Goal: Information Seeking & Learning: Learn about a topic

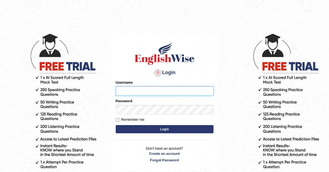
type input "AJAYBAHADUR"
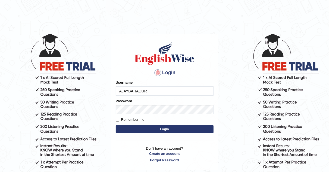
click at [165, 128] on button "Login" at bounding box center [165, 129] width 98 height 8
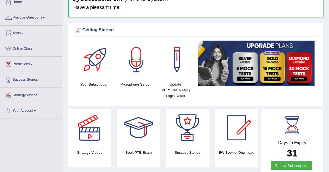
scroll to position [26, 0]
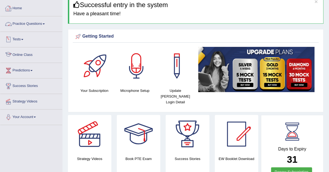
click at [28, 52] on link "Online Class" at bounding box center [31, 54] width 62 height 14
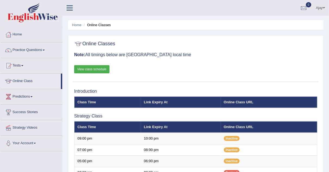
click at [17, 34] on link "Home" at bounding box center [31, 34] width 62 height 14
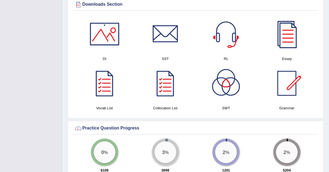
scroll to position [294, 0]
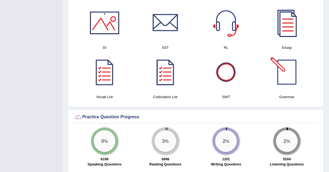
click at [290, 61] on div at bounding box center [287, 72] width 38 height 38
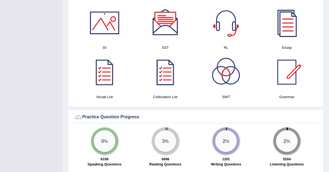
drag, startPoint x: 328, startPoint y: 83, endPoint x: 332, endPoint y: 84, distance: 3.3
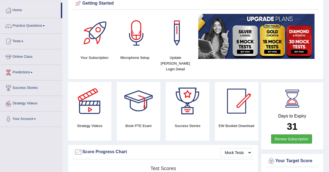
scroll to position [14, 0]
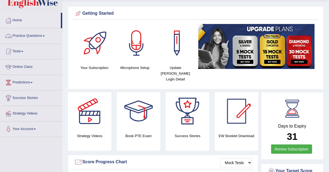
click at [44, 35] on link "Practice Questions" at bounding box center [31, 35] width 62 height 14
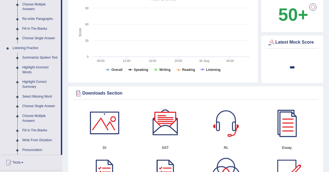
scroll to position [196, 0]
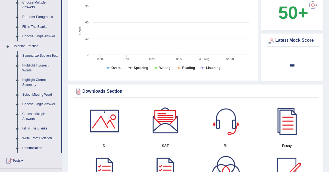
click at [46, 55] on link "Summarize Spoken Text" at bounding box center [40, 56] width 41 height 10
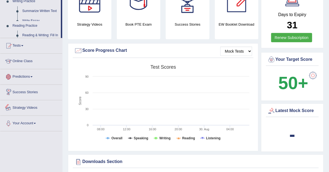
scroll to position [186, 0]
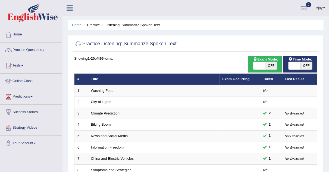
click at [266, 62] on span "OFF" at bounding box center [272, 66] width 12 height 8
checkbox input "true"
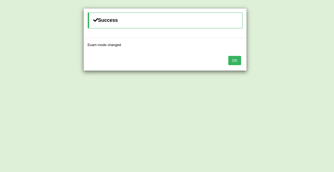
click at [237, 59] on button "OK" at bounding box center [234, 60] width 13 height 9
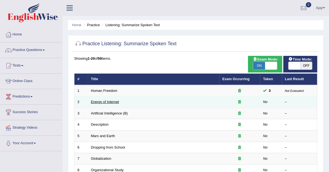
click at [105, 100] on link "Energy of Internet" at bounding box center [105, 102] width 28 height 4
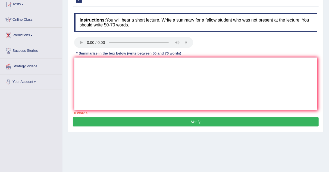
scroll to position [30, 0]
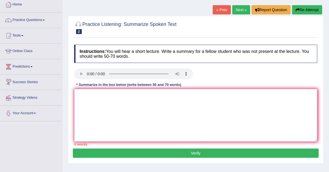
click at [106, 107] on textarea at bounding box center [196, 115] width 244 height 53
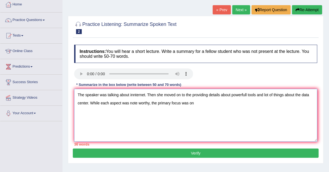
click at [106, 107] on textarea "The speaker was talking about innternet. Then she moved on to the providing det…" at bounding box center [196, 115] width 244 height 53
click at [207, 97] on textarea "The speaker was talking about innternet. Then she moved on to the providing det…" at bounding box center [196, 115] width 244 height 53
click at [202, 103] on textarea "The speaker was talking about innternet. Then she moved on to the providing det…" at bounding box center [196, 115] width 244 height 53
click at [290, 102] on textarea "The speaker was talking about innternet. Then she moved on to the providing det…" at bounding box center [196, 115] width 244 height 53
click at [307, 104] on textarea "The speaker was talking about innternet. Then she moved on to the providing det…" at bounding box center [196, 115] width 244 height 53
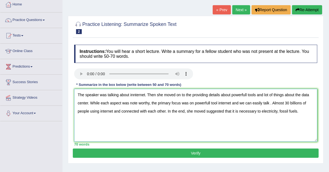
type textarea "The speaker was talking about innternet. Then she moved on to the providing det…"
click at [265, 150] on button "Verify" at bounding box center [196, 152] width 246 height 9
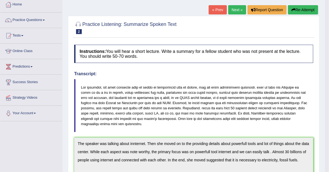
click at [0, 0] on div "Our A.I. Engine is working on your text analysis! Please be patient. It may tak…" at bounding box center [0, 0] width 0 height 0
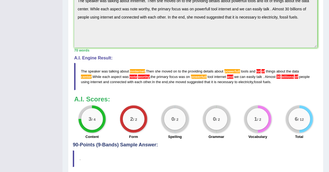
scroll to position [170, 0]
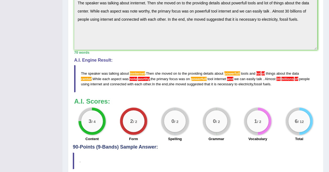
drag, startPoint x: 78, startPoint y: 70, endPoint x: 278, endPoint y: 89, distance: 200.9
click at [278, 89] on blockquote "The speaker was talking about innternet . Then she moved on to the providing de…" at bounding box center [196, 78] width 244 height 27
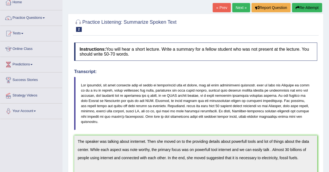
scroll to position [32, 0]
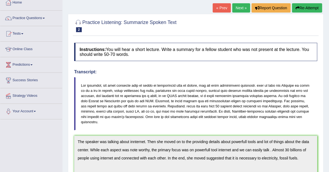
click at [301, 7] on button "Re-Attempt" at bounding box center [307, 7] width 30 height 9
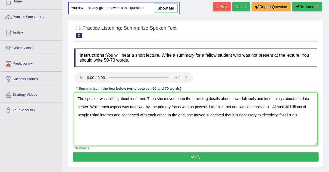
click at [135, 97] on textarea "The speaker was talking about innternet. Then she moved on to the providing det…" at bounding box center [196, 119] width 244 height 53
click at [89, 105] on textarea "The speaker was talking about internet. Then she moved on to the providing deta…" at bounding box center [196, 119] width 244 height 53
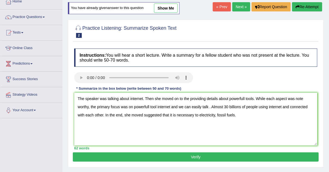
click at [177, 105] on textarea "The speaker was talking about internet. Then she moved on to the providing deta…" at bounding box center [196, 119] width 244 height 53
type textarea "The speaker was talking about internet. Then she moved on to the providing deta…"
click at [216, 158] on button "Verify" at bounding box center [196, 156] width 246 height 9
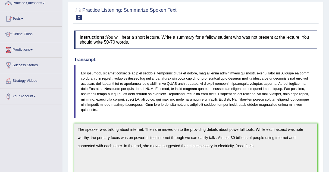
scroll to position [28, 0]
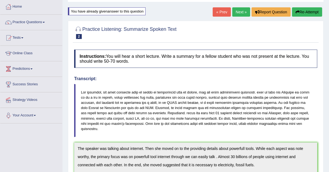
click at [301, 11] on button "Re-Attempt" at bounding box center [307, 11] width 30 height 9
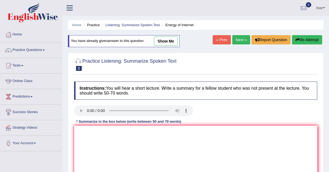
click at [239, 38] on link "Next »" at bounding box center [242, 39] width 18 height 9
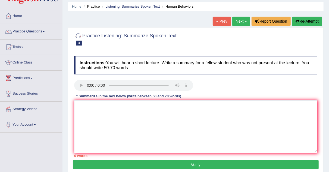
scroll to position [19, 0]
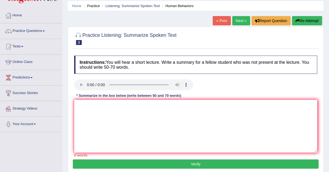
click at [46, 29] on link "Practice Questions" at bounding box center [31, 30] width 62 height 14
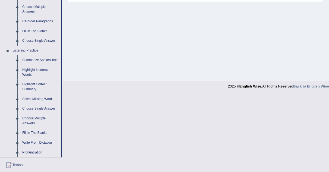
scroll to position [192, 0]
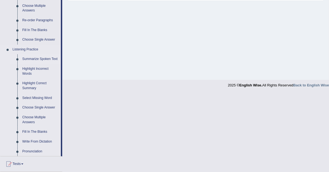
click at [45, 59] on link "Summarize Spoken Text" at bounding box center [40, 59] width 41 height 10
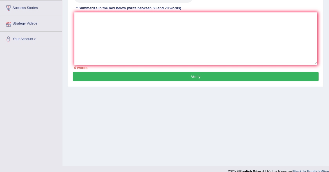
scroll to position [114, 0]
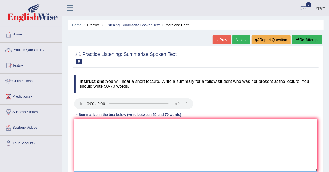
click at [85, 130] on textarea at bounding box center [196, 145] width 244 height 53
click at [138, 123] on textarea "The speaker was talking about mars." at bounding box center [196, 145] width 244 height 53
click at [148, 124] on textarea "The speaker was talking about planet." at bounding box center [196, 145] width 244 height 53
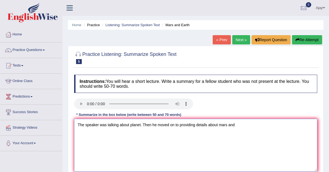
click at [148, 124] on textarea "The speaker was talking about planet. Then he moved on to providing details abo…" at bounding box center [196, 145] width 244 height 53
click at [249, 124] on textarea "The speaker was talking about planet. Then he moved on to providing details abo…" at bounding box center [196, 145] width 244 height 53
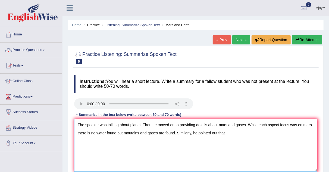
drag, startPoint x: 91, startPoint y: 132, endPoint x: 174, endPoint y: 132, distance: 83.8
click at [174, 132] on textarea "The speaker was talking about planet. Then he moved on to providing details abo…" at bounding box center [196, 145] width 244 height 53
click at [186, 135] on textarea "The speaker was talking about planet. Then he moved on to providing details abo…" at bounding box center [196, 145] width 244 height 53
click at [246, 124] on textarea "The speaker was talking about planet. Then he moved on to providing details abo…" at bounding box center [196, 145] width 244 height 53
click at [222, 133] on textarea "The speaker was talking about planet. Then he moved on to providing details abo…" at bounding box center [196, 145] width 244 height 53
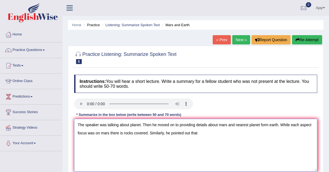
click at [203, 133] on textarea "The speaker was talking about planet. Then he moved on to providing details abo…" at bounding box center [196, 145] width 244 height 53
click at [125, 133] on textarea "The speaker was talking about planet. Then he moved on to providing details abo…" at bounding box center [196, 145] width 244 height 53
click at [124, 132] on textarea "The speaker was talking about planet. Then he moved on to providing details abo…" at bounding box center [196, 145] width 244 height 53
click at [149, 133] on textarea "The speaker was talking about planet. Then he moved on to providing details abo…" at bounding box center [196, 145] width 244 height 53
click at [171, 132] on textarea "The speaker was talking about planet. Then he moved on to providing details abo…" at bounding box center [196, 145] width 244 height 53
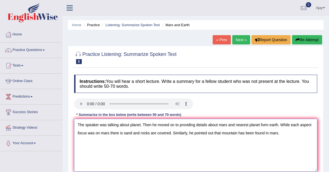
click at [288, 134] on textarea "The speaker was talking about planet. Then he moved on to providing details abo…" at bounding box center [196, 145] width 244 height 53
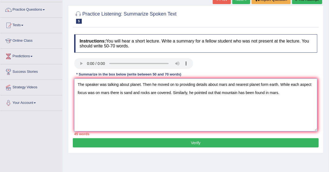
scroll to position [41, 0]
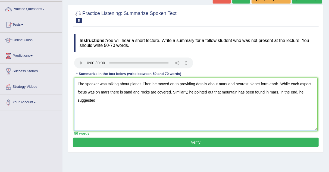
click at [104, 106] on textarea "The speaker was talking about planet. Then he moved on to providing details abo…" at bounding box center [196, 104] width 244 height 53
click at [147, 103] on textarea "The speaker was talking about planet. Then he moved on to providing details abo…" at bounding box center [196, 104] width 244 height 53
click at [141, 93] on textarea "The speaker was talking about planet. Then he moved on to providing details abo…" at bounding box center [196, 104] width 244 height 53
click at [132, 91] on textarea "The speaker was talking about planet. Then he moved on to providing details abo…" at bounding box center [196, 104] width 244 height 53
click at [142, 100] on textarea "The speaker was talking about planet. Then he moved on to providing details abo…" at bounding box center [196, 104] width 244 height 53
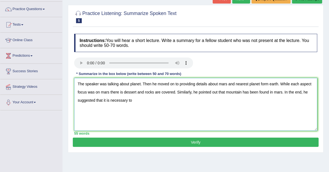
type textarea "The speaker was talking about planet. Then he moved on to providing details abo…"
click at [146, 101] on textarea "The speaker was talking about planet. Then he moved on to providing details abo…" at bounding box center [196, 104] width 244 height 53
type textarea "The speaker was talking about planet. Then he moved on to providing details abo…"
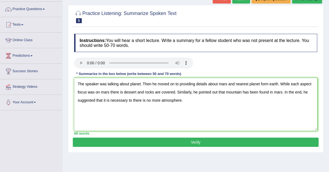
click at [133, 142] on button "Verify" at bounding box center [196, 141] width 246 height 9
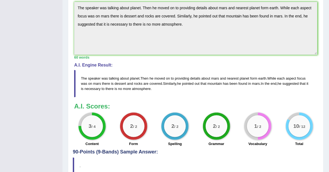
scroll to position [156, 0]
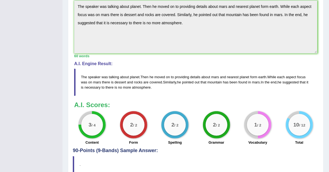
drag, startPoint x: 332, startPoint y: 53, endPoint x: 334, endPoint y: 145, distance: 91.7
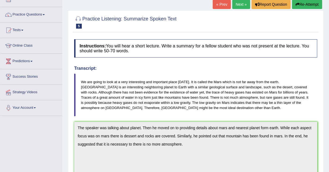
scroll to position [0, 0]
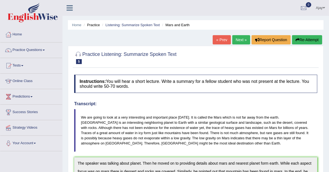
click at [234, 39] on link "Next »" at bounding box center [242, 39] width 18 height 9
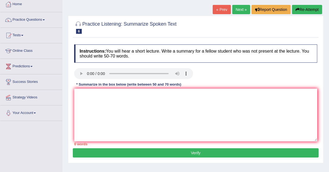
scroll to position [30, 0]
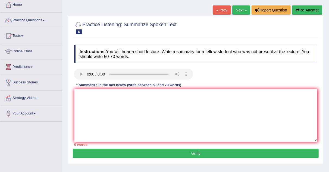
click at [45, 19] on link "Practice Questions" at bounding box center [31, 20] width 62 height 14
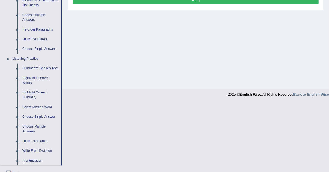
scroll to position [187, 0]
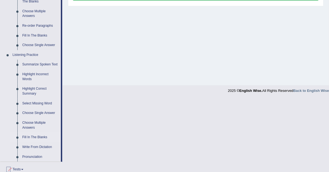
click at [41, 135] on link "Fill In The Blanks" at bounding box center [40, 137] width 41 height 10
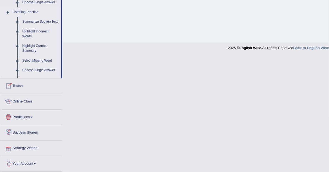
scroll to position [269, 0]
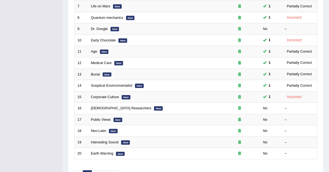
scroll to position [152, 0]
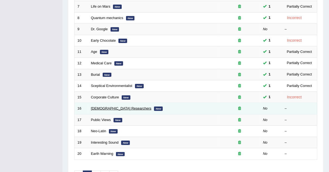
click at [118, 107] on link "[DEMOGRAPHIC_DATA] Researchers" at bounding box center [121, 108] width 61 height 4
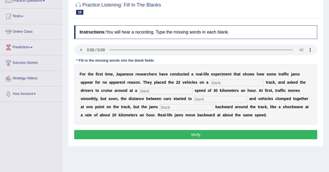
scroll to position [50, 0]
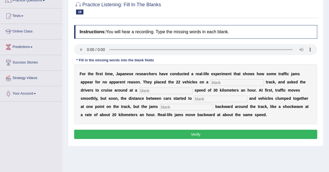
click at [222, 82] on input "text" at bounding box center [237, 82] width 53 height 7
click at [223, 81] on input "text" at bounding box center [237, 82] width 53 height 7
type input "singel"
click at [161, 89] on input "text" at bounding box center [166, 90] width 53 height 7
click at [202, 97] on input "text" at bounding box center [220, 99] width 53 height 7
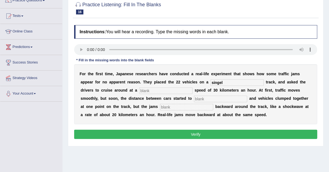
click at [189, 108] on input "text" at bounding box center [186, 107] width 53 height 7
click at [221, 82] on input "singel" at bounding box center [237, 82] width 53 height 7
type input "singal"
click at [166, 90] on input "text" at bounding box center [166, 90] width 53 height 7
type input "con"
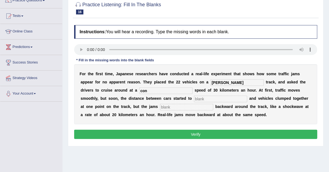
click at [209, 99] on input "text" at bounding box center [220, 99] width 53 height 7
type input "variane"
click at [189, 109] on div "F o r t h e f i r s t t i m e , J a p a n e s e r e s e a r c h e r s h a v e c…" at bounding box center [196, 94] width 244 height 60
click at [185, 107] on input "text" at bounding box center [186, 107] width 53 height 7
type input "break"
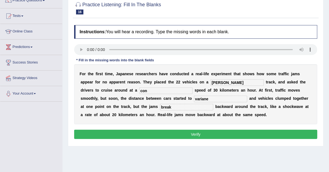
click at [156, 90] on input "con" at bounding box center [166, 90] width 53 height 7
type input "concert"
click at [147, 130] on button "Verify" at bounding box center [196, 134] width 244 height 9
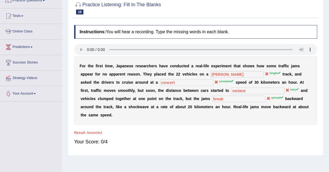
scroll to position [0, 0]
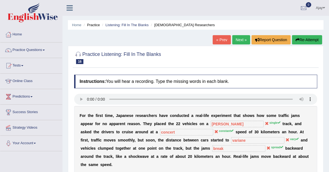
click at [238, 44] on link "Next »" at bounding box center [242, 39] width 18 height 9
click at [238, 38] on link "Next »" at bounding box center [242, 39] width 18 height 9
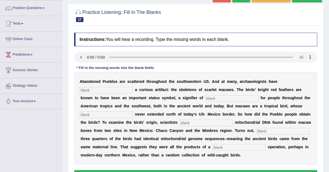
scroll to position [43, 0]
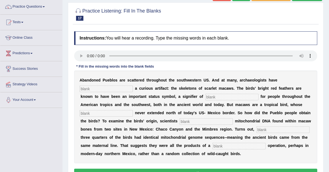
click at [105, 85] on input "text" at bounding box center [106, 88] width 53 height 7
click at [104, 87] on input "text" at bounding box center [106, 88] width 53 height 7
type input "uncovered"
click at [218, 96] on input "text" at bounding box center [232, 97] width 53 height 7
type input "prosits"
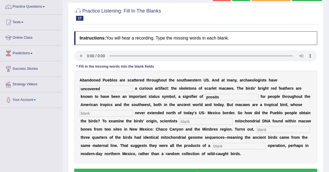
click at [130, 112] on input "text" at bounding box center [106, 113] width 53 height 7
click at [117, 111] on input "text" at bounding box center [106, 113] width 53 height 7
type input "range"
click at [200, 121] on input "text" at bounding box center [206, 121] width 53 height 7
type input "sequence"
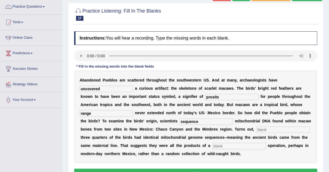
click at [269, 126] on input "text" at bounding box center [283, 129] width 53 height 7
type input "nearly"
click at [223, 145] on input "text" at bounding box center [239, 146] width 53 height 7
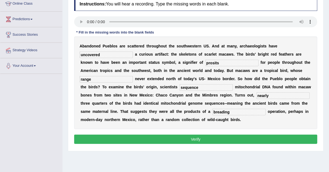
scroll to position [78, 0]
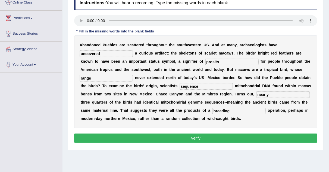
type input "breading"
click at [264, 139] on button "Verify" at bounding box center [196, 137] width 244 height 9
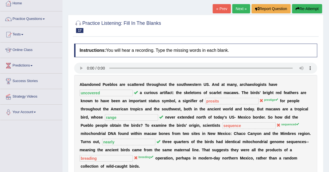
scroll to position [30, 0]
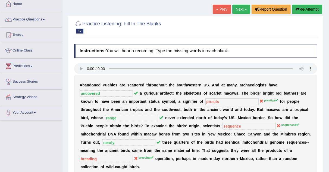
click at [241, 6] on link "Next »" at bounding box center [242, 9] width 18 height 9
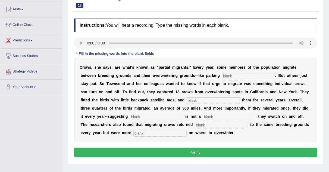
scroll to position [57, 0]
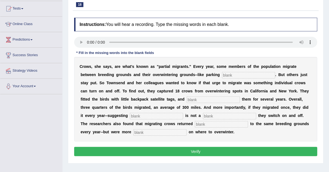
click at [232, 75] on input "text" at bounding box center [248, 75] width 53 height 7
drag, startPoint x: 238, startPoint y: 70, endPoint x: 236, endPoint y: 75, distance: 5.5
click at [236, 75] on div "C r o w s , s h e s a y s , a r e w h a t ' s k n o w n a s " p a r t i a l m i…" at bounding box center [196, 99] width 244 height 84
click at [236, 75] on input "text" at bounding box center [248, 75] width 53 height 7
type input "lots"
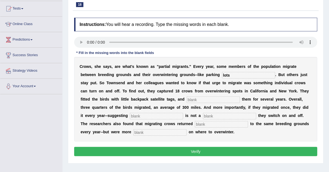
click at [210, 99] on input "text" at bounding box center [213, 99] width 53 height 7
type input "trap"
click at [158, 113] on input "text" at bounding box center [156, 116] width 53 height 7
type input "happening"
click at [214, 113] on input "text" at bounding box center [229, 116] width 53 height 7
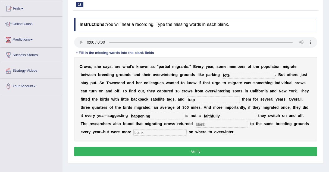
type input "faithfully"
drag, startPoint x: 199, startPoint y: 127, endPoint x: 154, endPoint y: 115, distance: 46.9
click at [154, 115] on div "C r o w s , s h e s a y s , a r e w h a t ' s k n o w n a s " p a r t i a l m i…" at bounding box center [196, 99] width 244 height 84
click at [154, 115] on input "happening" at bounding box center [156, 116] width 53 height 7
type input "h"
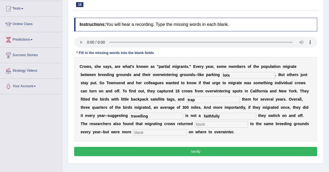
type input "travelling"
click at [220, 116] on input "faithfully" at bounding box center [229, 116] width 53 height 7
type input "f"
type input "happening"
click at [203, 125] on input "text" at bounding box center [221, 124] width 53 height 7
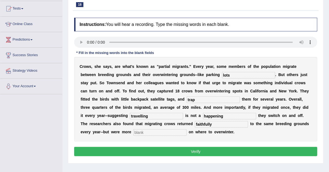
type input "faithfully"
click at [151, 131] on input "text" at bounding box center [160, 132] width 53 height 7
type input "flexible"
click at [142, 151] on button "Verify" at bounding box center [196, 151] width 244 height 9
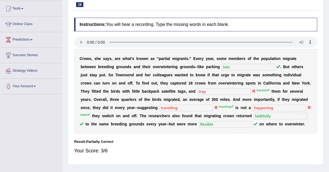
scroll to position [0, 0]
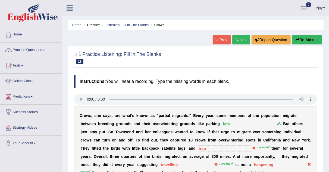
click at [240, 38] on link "Next »" at bounding box center [242, 39] width 18 height 9
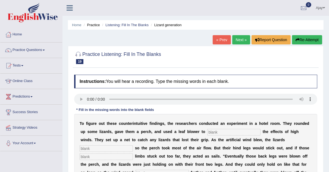
click at [240, 38] on link "Next »" at bounding box center [242, 39] width 18 height 9
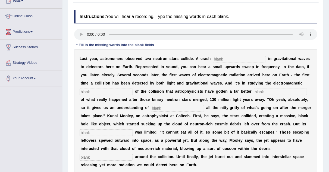
scroll to position [114, 0]
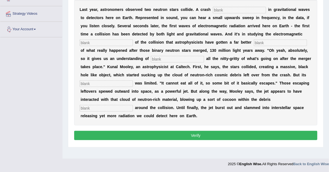
click at [96, 107] on input "text" at bounding box center [106, 108] width 53 height 7
type input "floding"
click at [89, 83] on input "text" at bounding box center [106, 83] width 53 height 7
type input "appitite"
click at [170, 59] on input "text" at bounding box center [177, 59] width 53 height 7
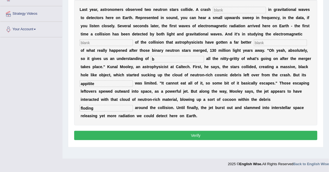
click at [170, 59] on input "b" at bounding box center [177, 59] width 53 height 7
type input "basically"
click at [227, 8] on input "text" at bounding box center [239, 10] width 53 height 7
type input "transmitted"
click at [118, 42] on input "text" at bounding box center [106, 42] width 53 height 7
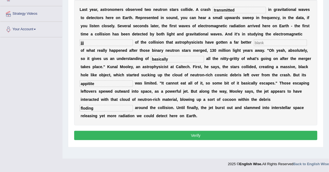
type input "jjj"
click at [276, 40] on input "text" at bounding box center [280, 42] width 53 height 7
type input "hhh"
click at [216, 137] on button "Verify" at bounding box center [196, 135] width 244 height 9
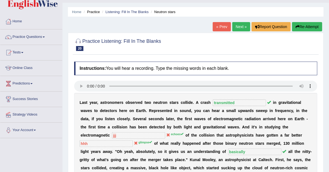
scroll to position [9, 0]
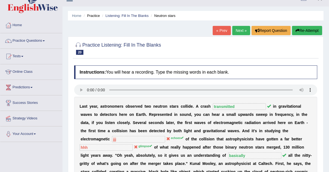
click at [240, 29] on link "Next »" at bounding box center [242, 30] width 18 height 9
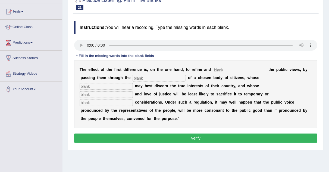
scroll to position [53, 0]
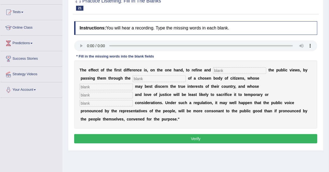
click at [221, 69] on input "text" at bounding box center [239, 70] width 53 height 7
type input "large"
click at [145, 75] on input "text" at bounding box center [159, 78] width 53 height 7
click at [146, 78] on input "text" at bounding box center [159, 78] width 53 height 7
type input "medium"
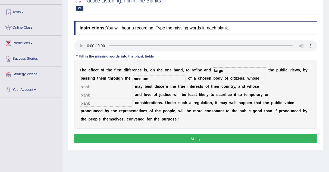
click at [230, 70] on input "large" at bounding box center [239, 70] width 53 height 7
type input "larged"
click at [101, 88] on input "text" at bounding box center [106, 87] width 53 height 7
type input "wisdom"
click at [99, 95] on input "text" at bounding box center [106, 95] width 53 height 7
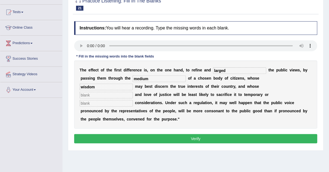
click at [96, 102] on input "text" at bounding box center [106, 103] width 53 height 7
click at [101, 94] on input "text" at bounding box center [106, 95] width 53 height 7
drag, startPoint x: 98, startPoint y: 89, endPoint x: 97, endPoint y: 92, distance: 3.1
click at [97, 92] on div "T h e e f f e c t o f t h e f i r s t d i f f e r e n c e i s , o n t h e o n e…" at bounding box center [196, 94] width 244 height 68
click at [97, 92] on input "precists" at bounding box center [106, 95] width 53 height 7
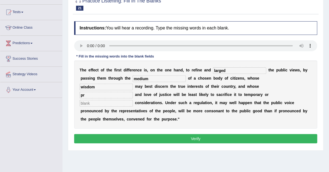
type input "p"
click at [93, 100] on input "text" at bounding box center [106, 103] width 53 height 7
type input "personal"
click at [95, 96] on input "text" at bounding box center [106, 95] width 53 height 7
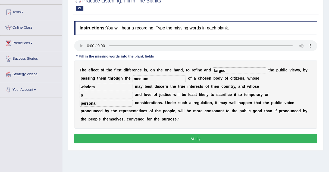
click at [113, 94] on input "p" at bounding box center [106, 95] width 53 height 7
type input "p"
type input "peterjasium"
click at [105, 140] on button "Verify" at bounding box center [196, 138] width 244 height 9
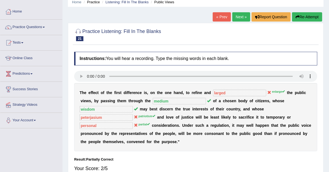
scroll to position [19, 0]
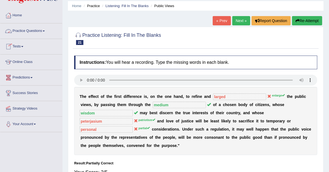
click at [45, 31] on span at bounding box center [44, 30] width 2 height 1
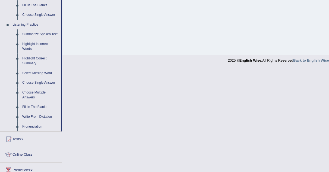
scroll to position [218, 0]
click at [45, 32] on link "Summarize Spoken Text" at bounding box center [40, 34] width 41 height 10
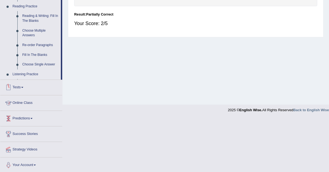
scroll to position [174, 0]
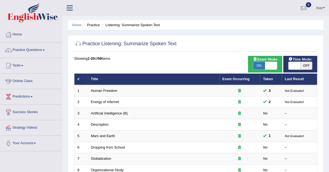
click at [110, 156] on link "Globalization" at bounding box center [101, 158] width 20 height 4
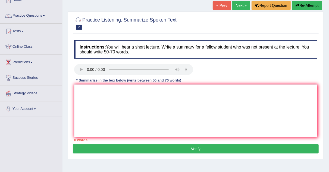
scroll to position [35, 0]
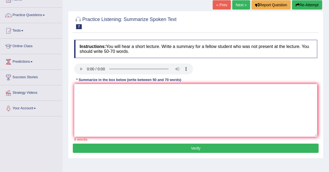
drag, startPoint x: 333, startPoint y: 48, endPoint x: 334, endPoint y: 68, distance: 19.9
click at [329, 68] on html "Toggle navigation Home Practice Questions Speaking Practice Read Aloud Repeat S…" at bounding box center [164, 51] width 329 height 172
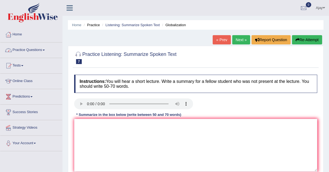
click at [47, 49] on link "Practice Questions" at bounding box center [31, 49] width 62 height 14
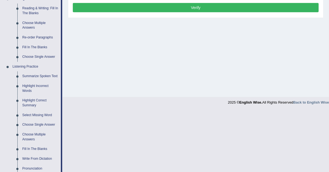
scroll to position [176, 0]
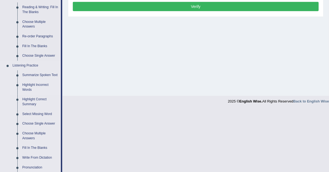
click at [26, 86] on link "Highlight Incorrect Words" at bounding box center [40, 87] width 41 height 14
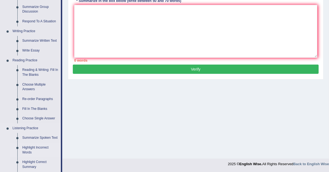
scroll to position [265, 0]
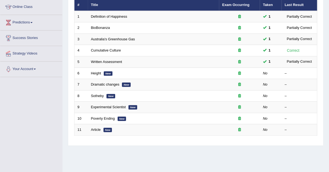
scroll to position [76, 0]
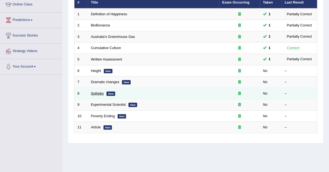
click at [97, 91] on link "Sotheby" at bounding box center [97, 93] width 13 height 4
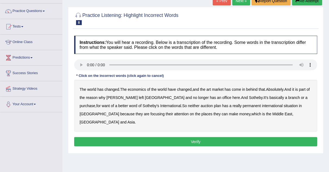
scroll to position [40, 0]
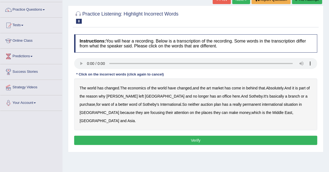
click at [240, 88] on b "come" at bounding box center [236, 88] width 9 height 4
click at [96, 102] on b "purchase" at bounding box center [88, 104] width 16 height 4
click at [284, 104] on b "situation" at bounding box center [291, 104] width 14 height 4
click at [217, 135] on button "Verify" at bounding box center [196, 139] width 244 height 9
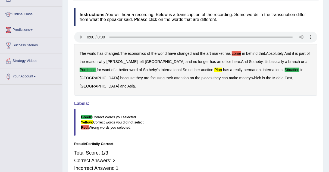
scroll to position [0, 0]
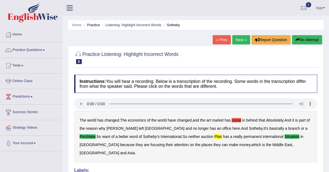
click at [239, 38] on link "Next »" at bounding box center [242, 39] width 18 height 9
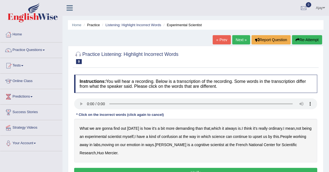
click at [180, 127] on b "demanding" at bounding box center [185, 128] width 19 height 4
click at [234, 128] on b "aIways" at bounding box center [232, 128] width 12 height 4
click at [238, 127] on b "is" at bounding box center [239, 128] width 3 height 4
click at [229, 128] on b "aIways" at bounding box center [232, 128] width 12 height 4
click at [178, 136] on b "confusion" at bounding box center [170, 136] width 16 height 4
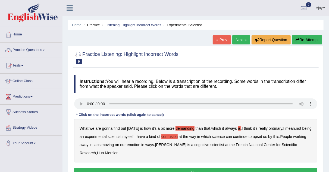
click at [141, 143] on b "emotion" at bounding box center [134, 144] width 14 height 4
click at [236, 125] on div "What we are gonna find out [DATE] is how it's a bit more demanding than that , …" at bounding box center [196, 141] width 244 height 44
click at [238, 127] on b "is" at bounding box center [239, 128] width 3 height 4
click at [232, 169] on button "Verify" at bounding box center [196, 172] width 244 height 9
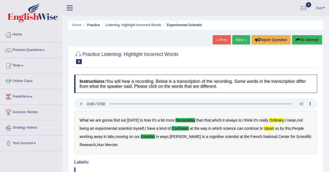
click at [242, 40] on link "Next »" at bounding box center [242, 39] width 18 height 9
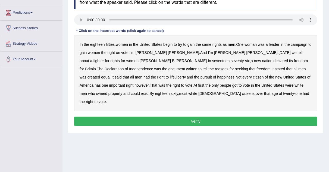
scroll to position [84, 0]
click at [124, 51] on div "In the eighteen fifties , women in the [GEOGRAPHIC_DATA] begin to try to gain t…" at bounding box center [196, 73] width 244 height 76
click at [121, 51] on b "on" at bounding box center [118, 52] width 4 height 4
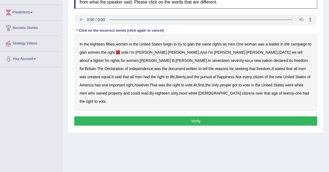
click at [215, 69] on b "reasons" at bounding box center [222, 68] width 14 height 4
click at [134, 84] on div "In the eighteen fifties , women in the United States begin to try to gain the s…" at bounding box center [196, 73] width 244 height 76
click at [233, 85] on b "got" at bounding box center [235, 85] width 5 height 4
click at [183, 116] on button "Verify" at bounding box center [196, 120] width 244 height 9
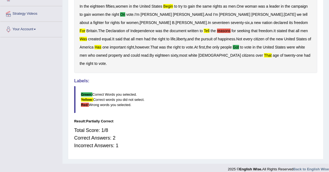
scroll to position [0, 0]
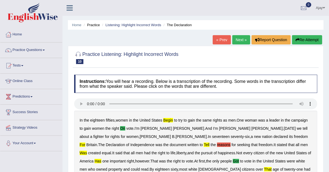
click at [246, 39] on link "Next »" at bounding box center [242, 39] width 18 height 9
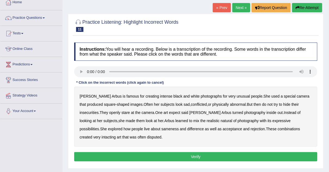
scroll to position [35, 0]
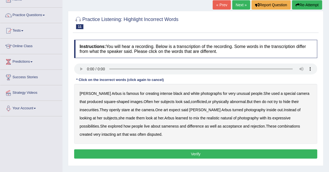
click at [127, 94] on b "famous" at bounding box center [133, 93] width 13 height 4
click at [176, 117] on b "learned" at bounding box center [182, 118] width 13 height 4
click at [151, 125] on b "about" at bounding box center [156, 126] width 10 height 4
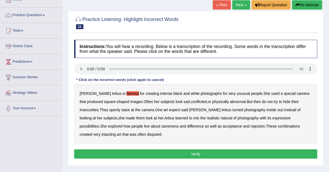
click at [131, 152] on button "Verify" at bounding box center [196, 153] width 244 height 9
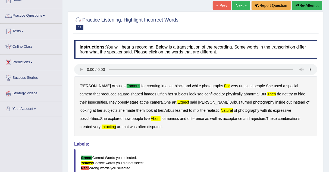
scroll to position [22, 0]
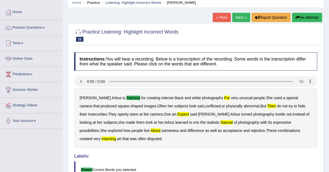
click at [236, 13] on link "Next »" at bounding box center [242, 17] width 18 height 9
click at [237, 18] on link "Next »" at bounding box center [242, 17] width 18 height 9
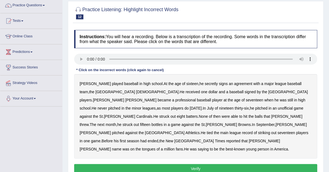
scroll to position [45, 0]
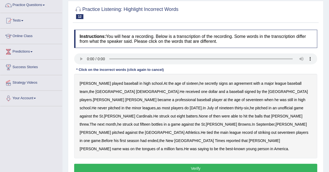
click at [163, 122] on b "bottles" at bounding box center [157, 124] width 11 height 4
click at [221, 130] on b "main" at bounding box center [225, 132] width 8 height 4
click at [265, 99] on b "when" at bounding box center [269, 99] width 9 height 4
click at [131, 106] on b "the" at bounding box center [128, 108] width 5 height 4
click at [191, 164] on button "Verify" at bounding box center [196, 168] width 244 height 9
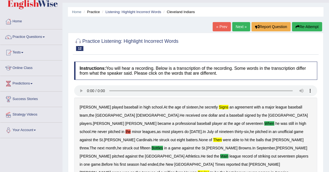
scroll to position [11, 0]
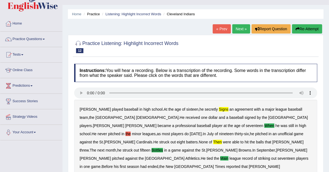
drag, startPoint x: 333, startPoint y: 89, endPoint x: 334, endPoint y: 69, distance: 19.3
click at [329, 69] on html "Toggle navigation Home Practice Questions Speaking Practice Read Aloud Repeat S…" at bounding box center [164, 75] width 329 height 172
click at [239, 27] on link "Next »" at bounding box center [242, 28] width 18 height 9
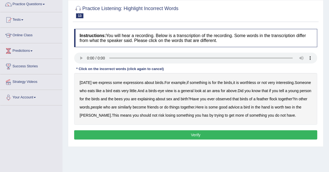
click at [103, 80] on b "express" at bounding box center [105, 82] width 13 height 4
click at [209, 114] on b "has" at bounding box center [205, 115] width 6 height 4
click at [239, 98] on b "that" at bounding box center [236, 99] width 6 height 4
click at [216, 134] on button "Verify" at bounding box center [196, 134] width 244 height 9
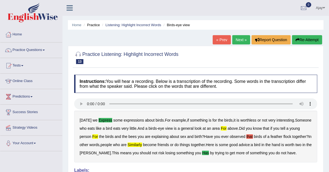
click at [240, 41] on link "Next »" at bounding box center [242, 39] width 18 height 9
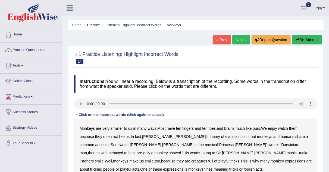
click at [120, 128] on b "smaller" at bounding box center [117, 128] width 12 height 4
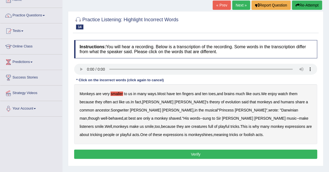
scroll to position [47, 0]
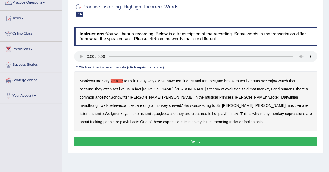
click at [289, 81] on b "watch" at bounding box center [284, 81] width 10 height 4
click at [100, 103] on b "though" at bounding box center [94, 105] width 12 height 4
click at [122, 137] on button "Verify" at bounding box center [196, 141] width 244 height 9
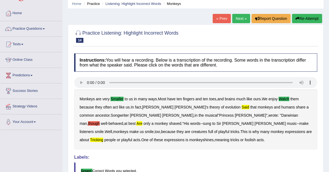
scroll to position [21, 0]
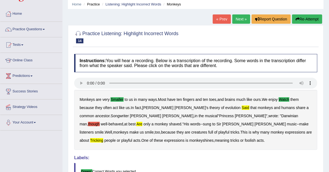
click at [239, 21] on link "Next »" at bounding box center [242, 18] width 18 height 9
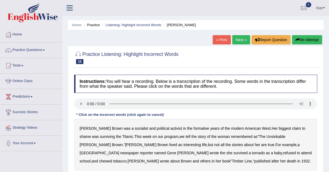
click at [91, 134] on b "shame" at bounding box center [85, 136] width 11 height 4
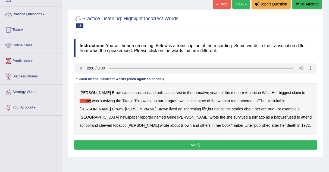
scroll to position [39, 0]
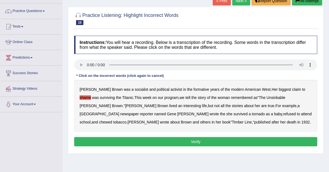
click at [147, 140] on button "Verify" at bounding box center [196, 141] width 244 height 9
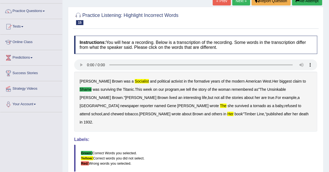
click at [238, 3] on link "Next »" at bounding box center [242, 0] width 18 height 9
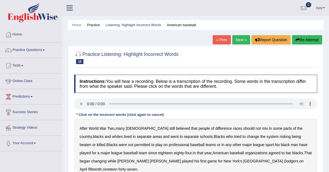
click at [280, 136] on b "risking" at bounding box center [285, 136] width 11 height 4
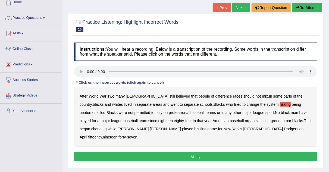
scroll to position [34, 0]
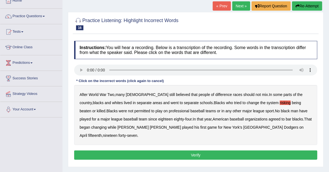
click at [188, 150] on button "Verify" at bounding box center [196, 154] width 244 height 9
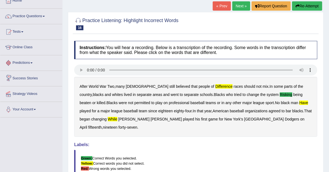
click at [244, 7] on link "Next »" at bounding box center [242, 5] width 18 height 9
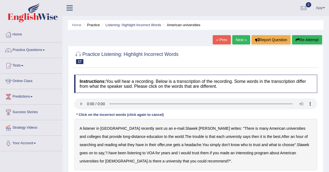
click at [201, 153] on b "them" at bounding box center [205, 152] width 8 height 4
click at [256, 127] on b "is" at bounding box center [257, 128] width 3 height 4
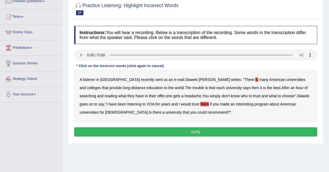
scroll to position [51, 0]
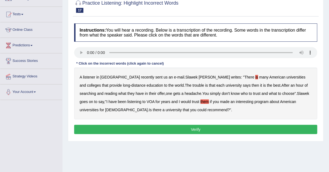
click at [198, 128] on button "Verify" at bounding box center [196, 129] width 244 height 9
